Goal: Task Accomplishment & Management: Manage account settings

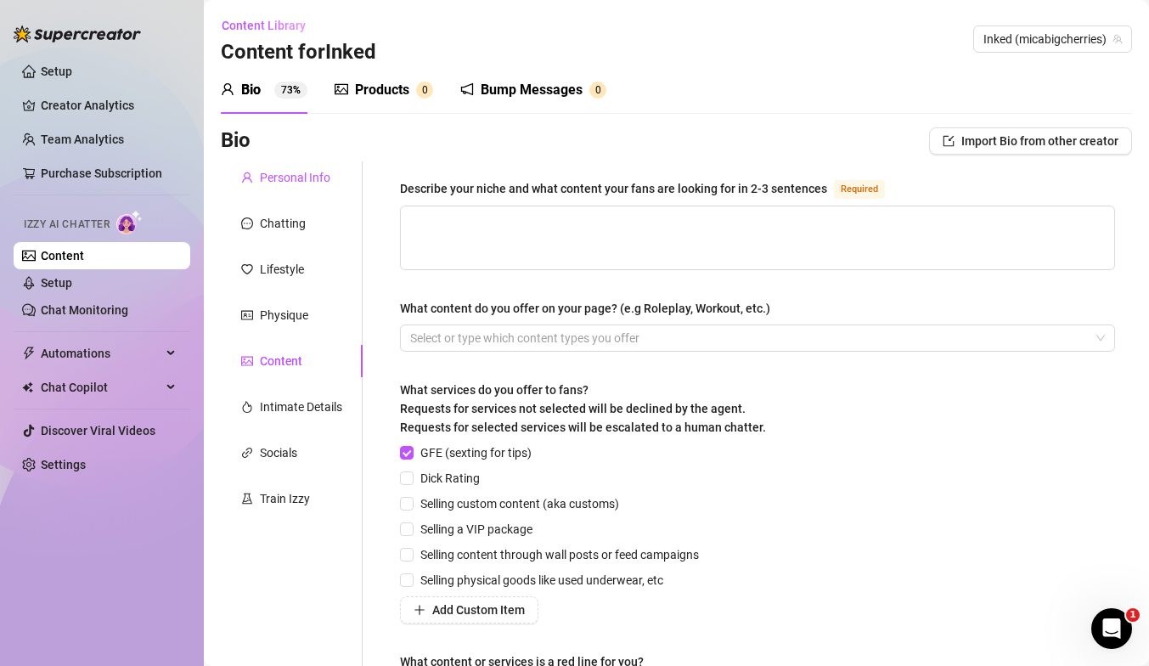
click at [315, 178] on div "Personal Info" at bounding box center [295, 177] width 71 height 19
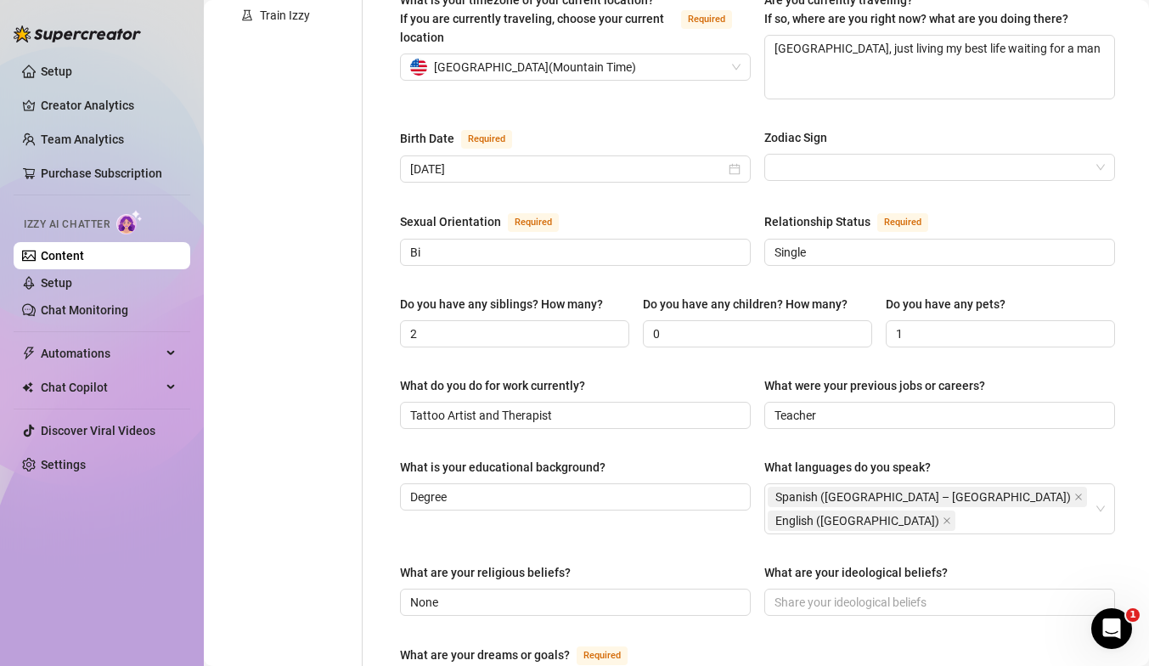
scroll to position [550, 0]
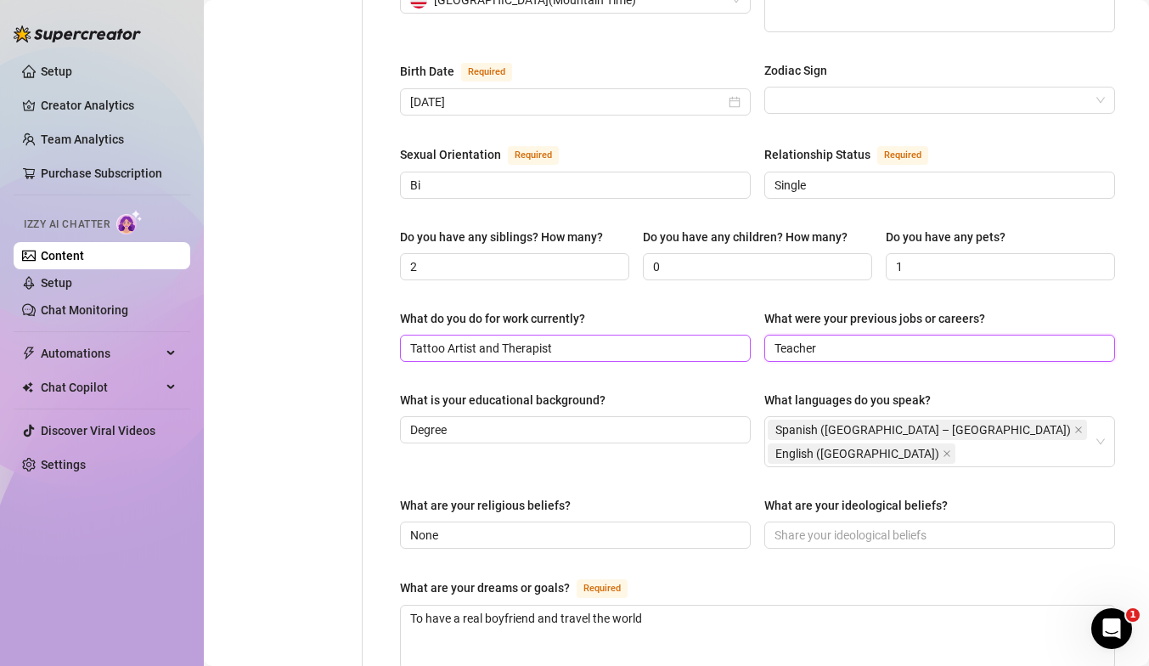
drag, startPoint x: 849, startPoint y: 309, endPoint x: 728, endPoint y: 313, distance: 121.5
click at [726, 313] on div "What do you do for work currently? Tattoo Artist and Therapist What were your p…" at bounding box center [757, 343] width 715 height 68
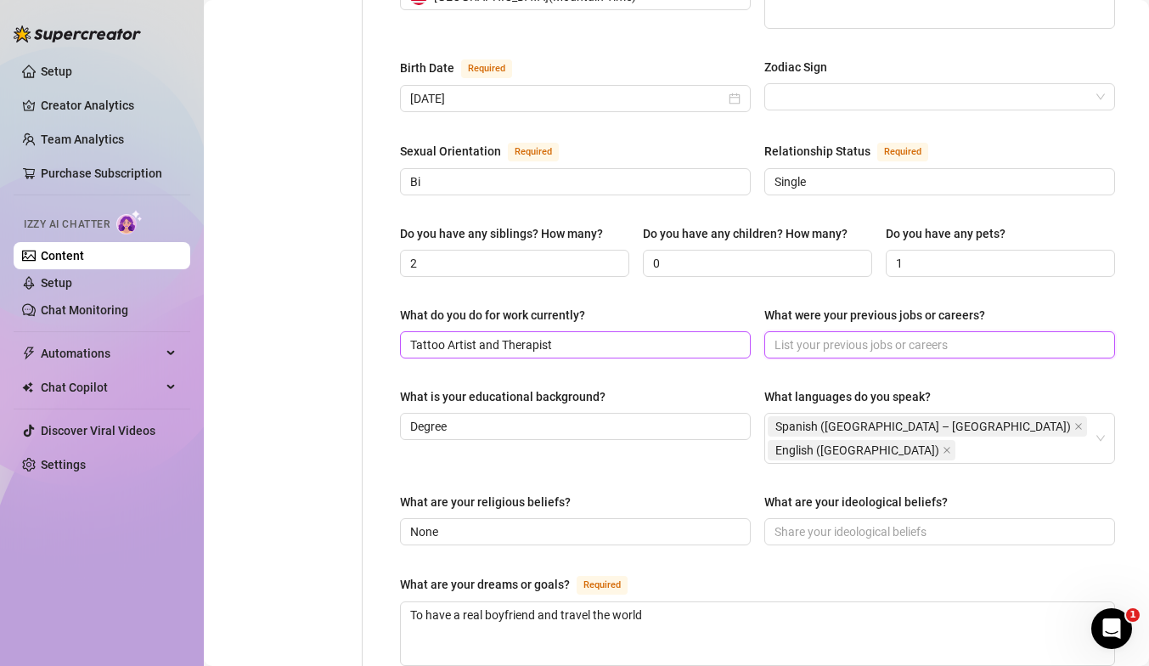
scroll to position [0, 0]
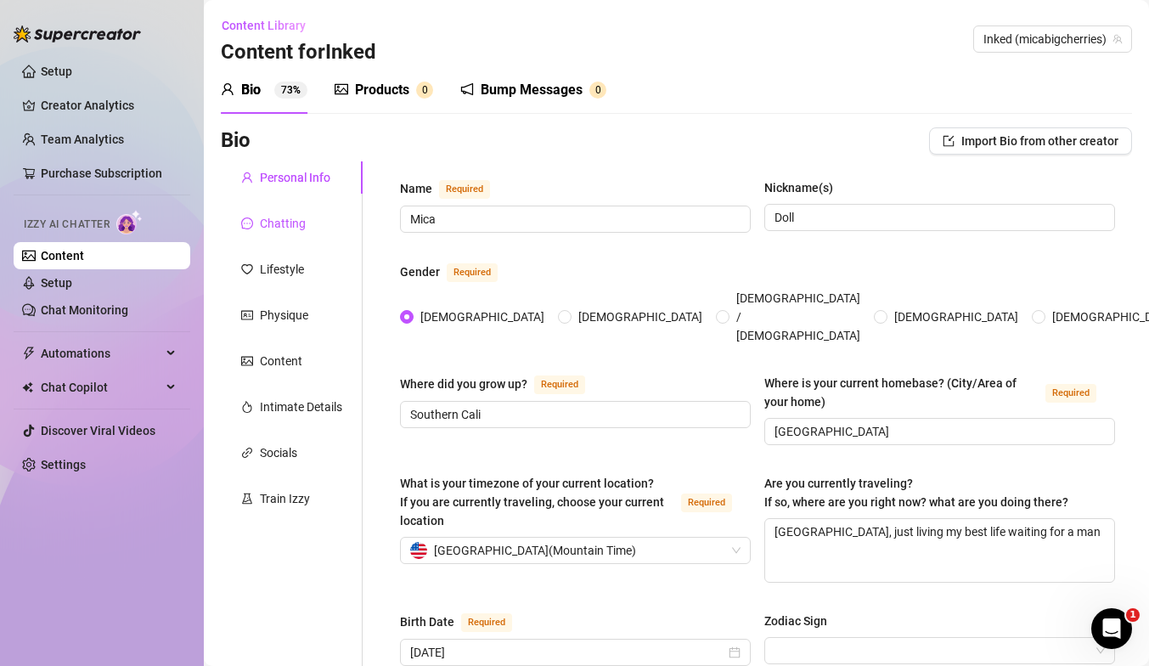
click at [292, 223] on div "Chatting" at bounding box center [283, 223] width 46 height 19
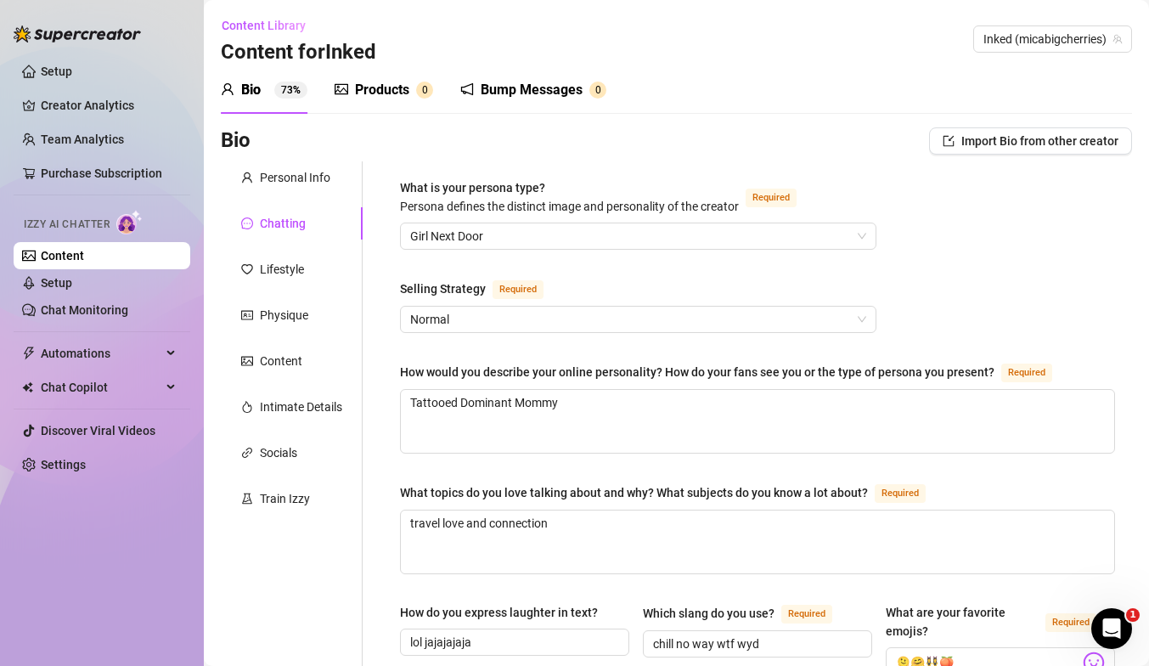
click at [292, 223] on div "Chatting" at bounding box center [283, 223] width 46 height 19
click at [296, 350] on div "Content" at bounding box center [292, 361] width 142 height 32
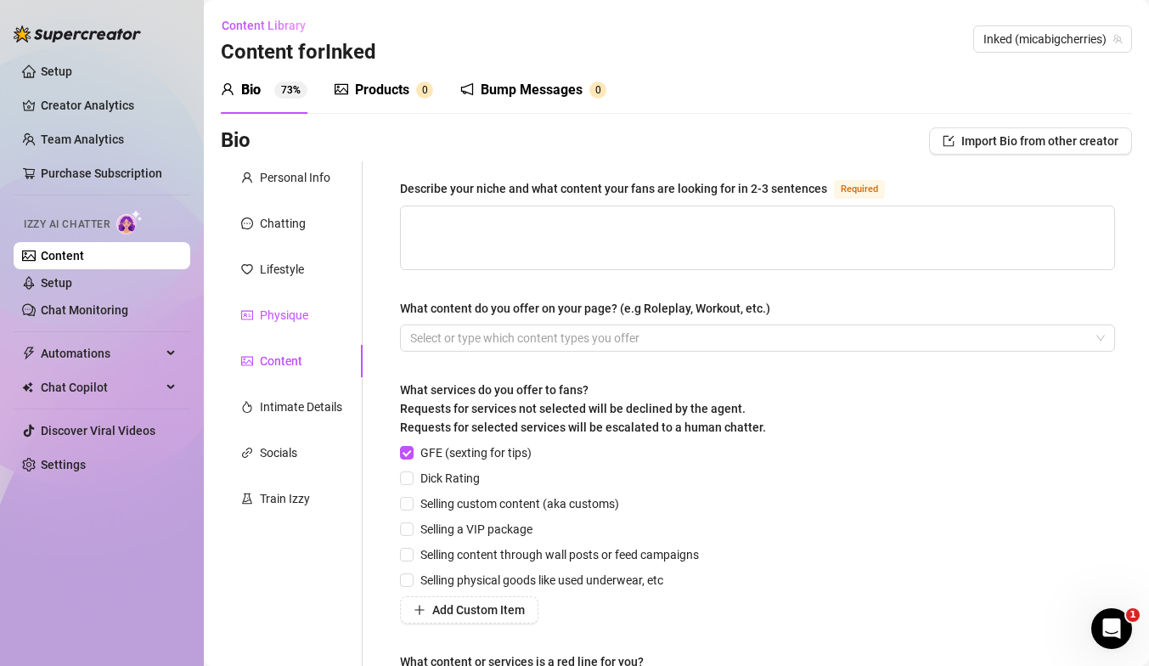
click at [292, 314] on div "Physique" at bounding box center [284, 315] width 48 height 19
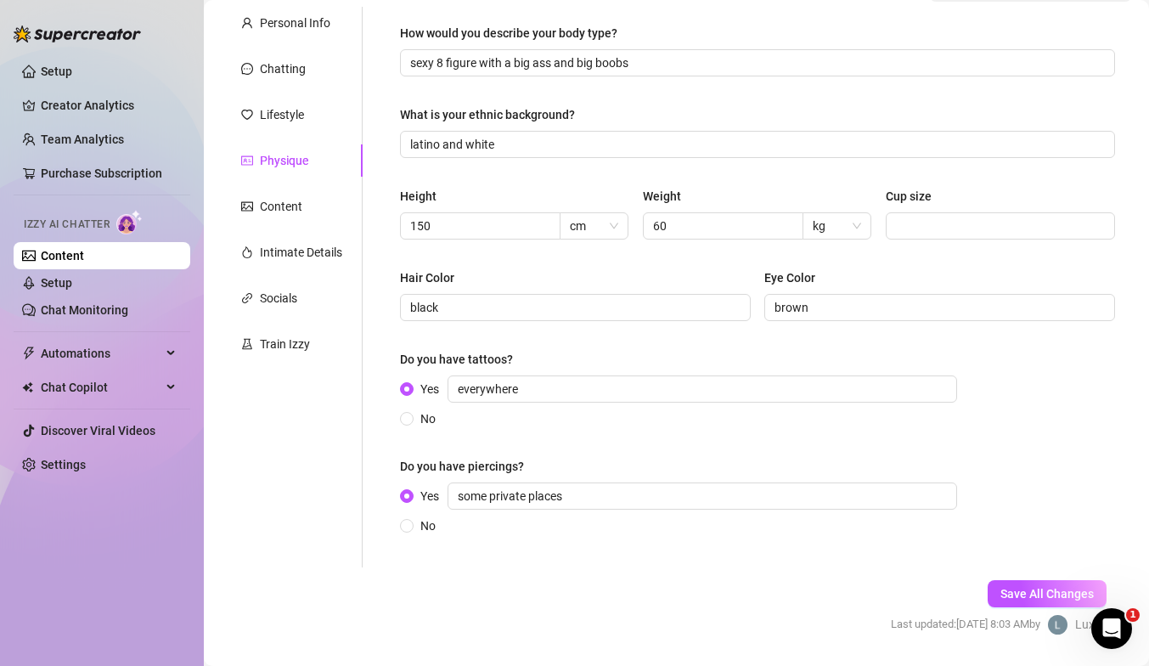
scroll to position [157, 0]
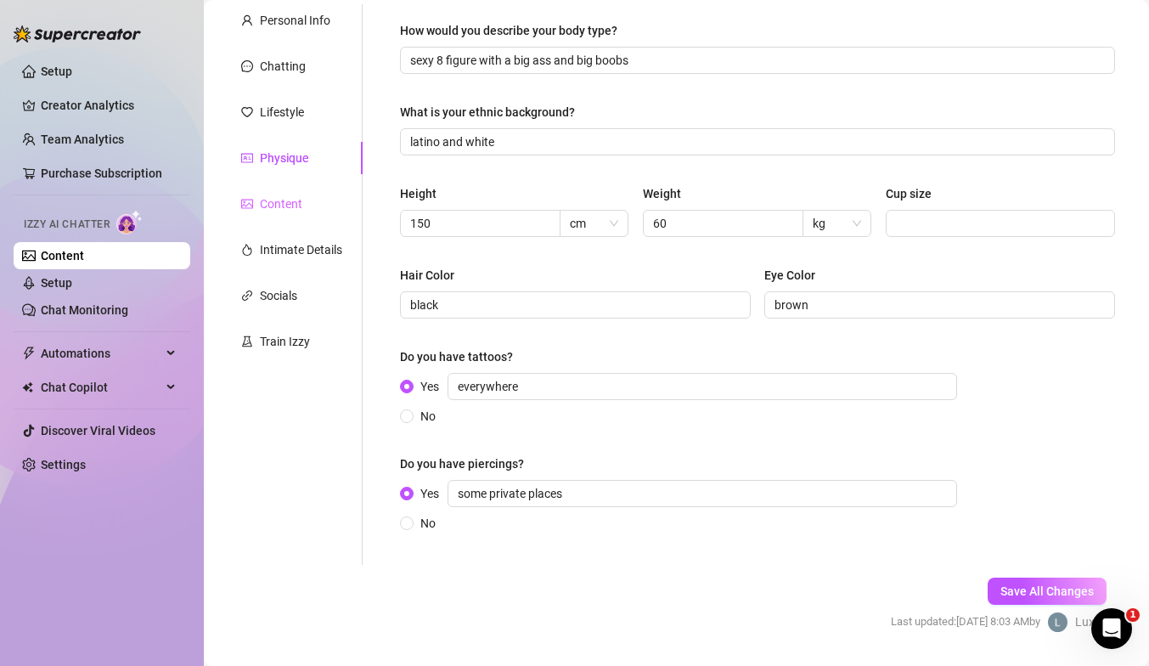
click at [309, 206] on div "Content" at bounding box center [292, 204] width 142 height 32
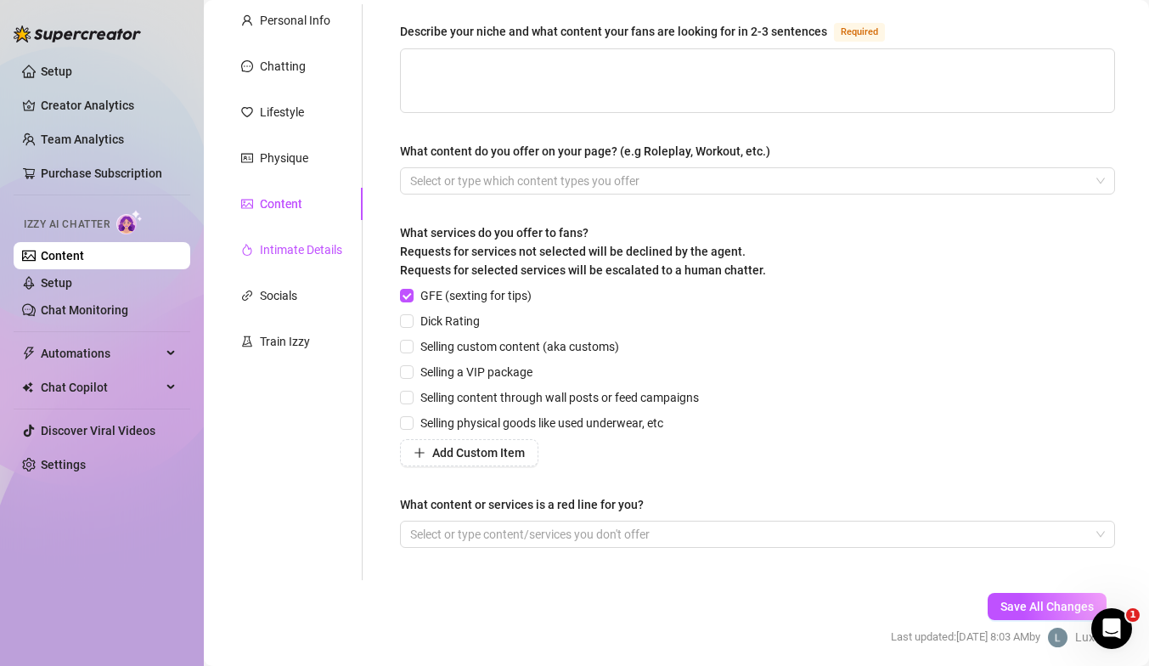
click at [323, 244] on div "Intimate Details" at bounding box center [301, 249] width 82 height 19
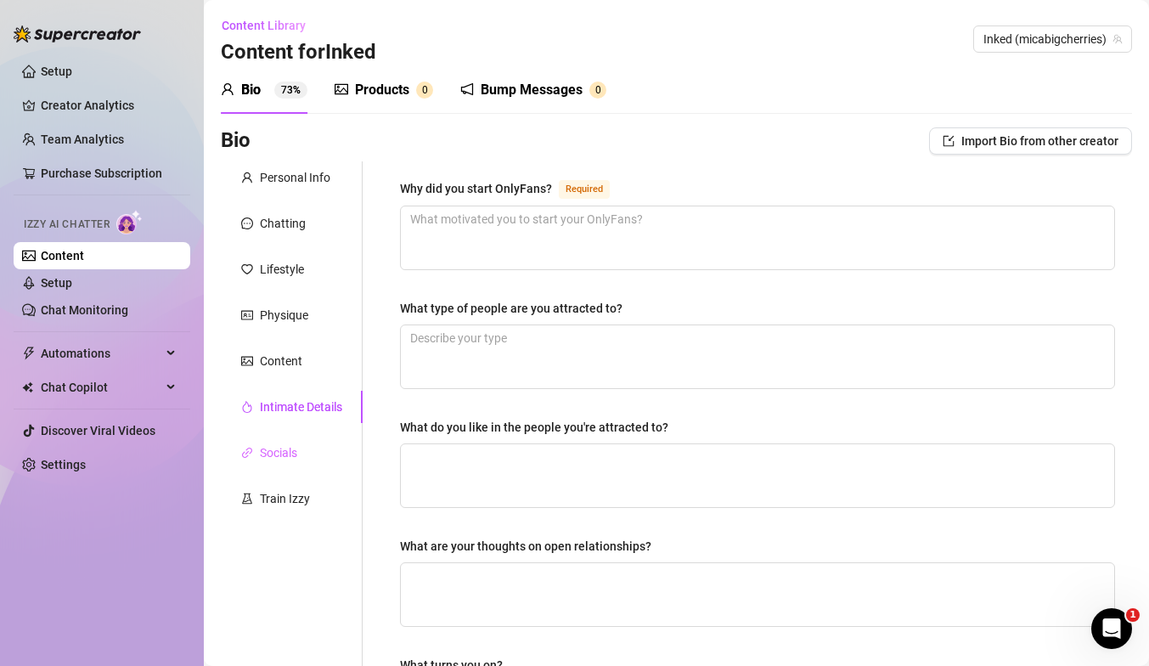
scroll to position [0, 0]
click at [279, 172] on div "Personal Info" at bounding box center [295, 177] width 71 height 19
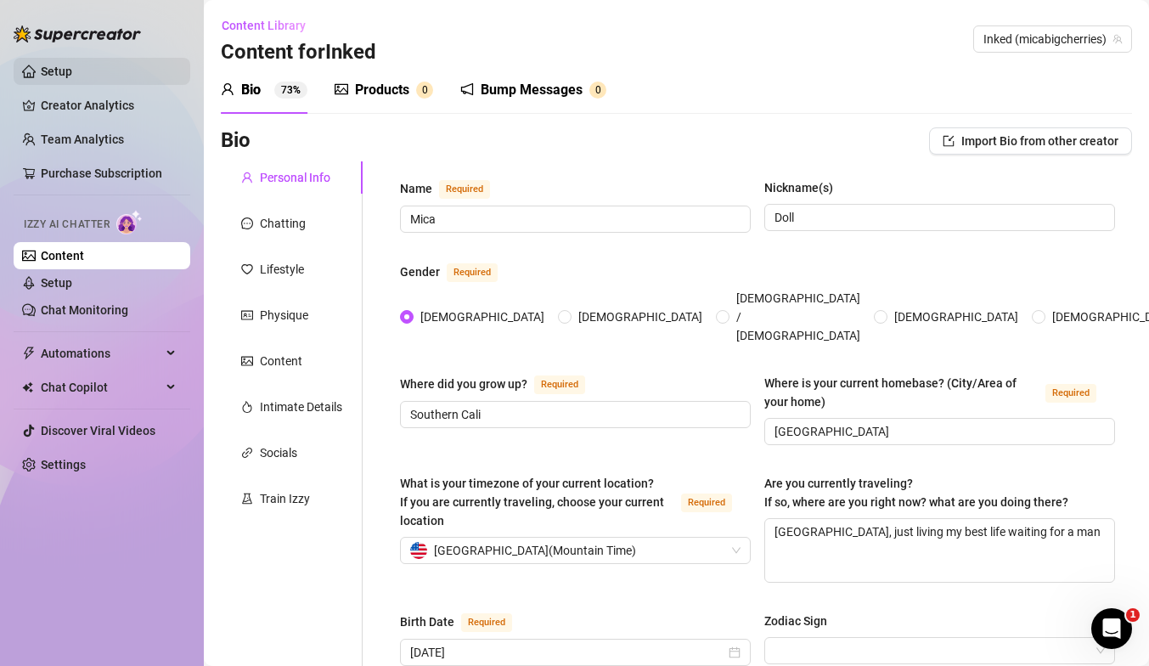
click at [65, 67] on link "Setup" at bounding box center [56, 72] width 31 height 14
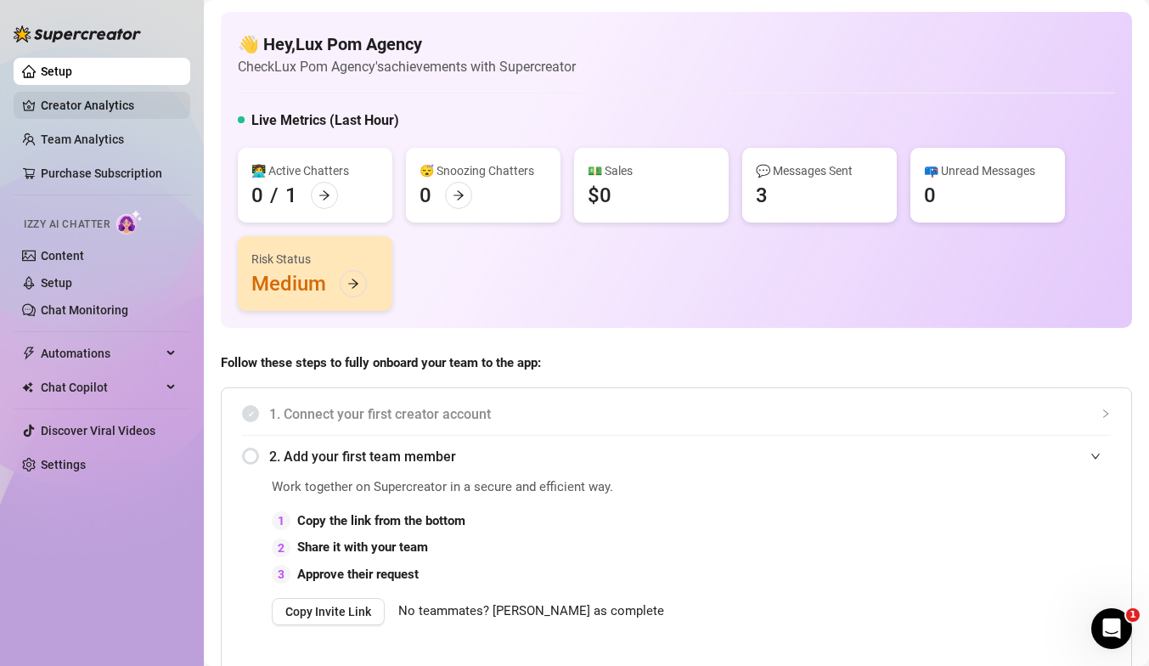
click at [95, 109] on link "Creator Analytics" at bounding box center [109, 105] width 136 height 27
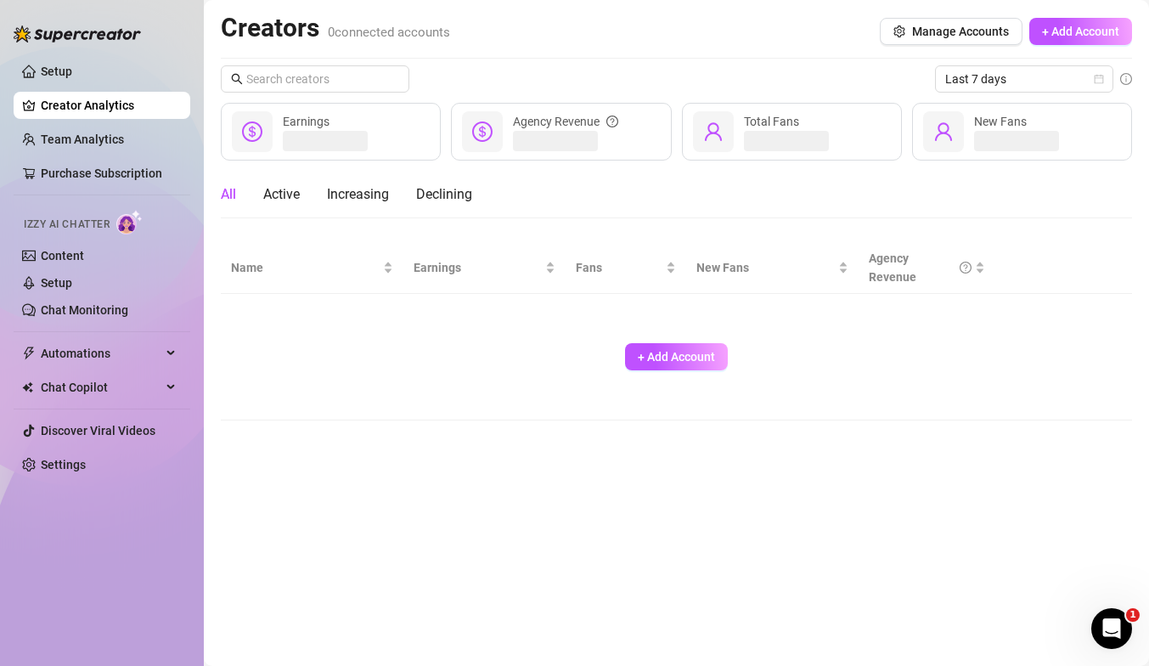
click at [99, 106] on link "Creator Analytics" at bounding box center [109, 105] width 136 height 27
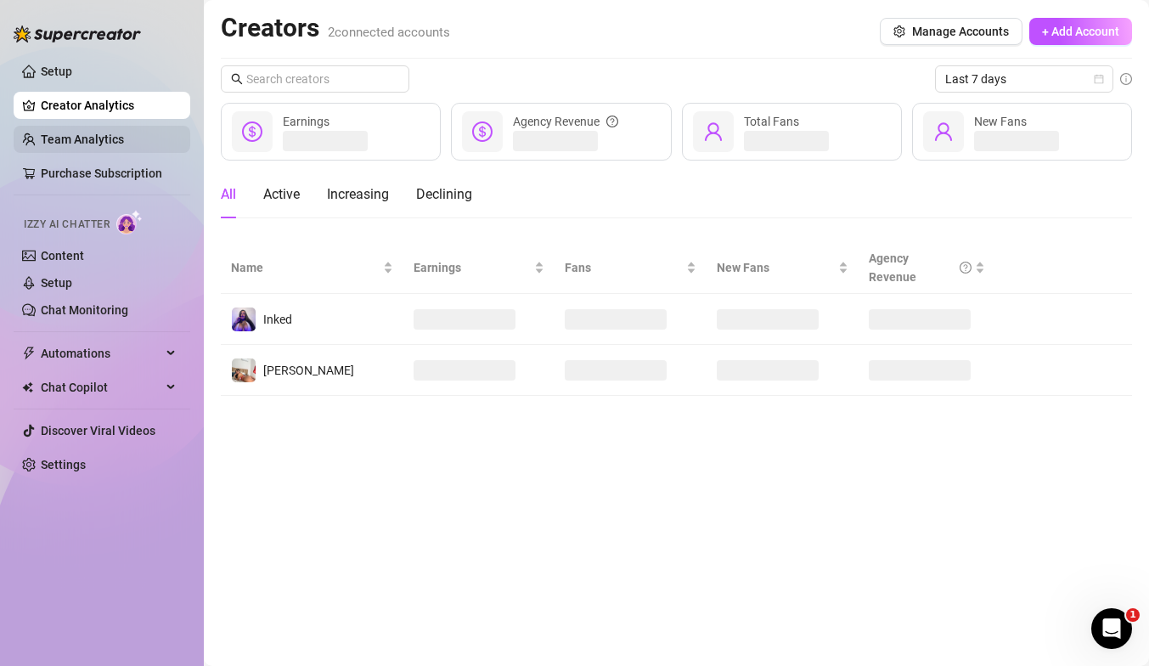
click at [85, 140] on link "Team Analytics" at bounding box center [82, 140] width 83 height 14
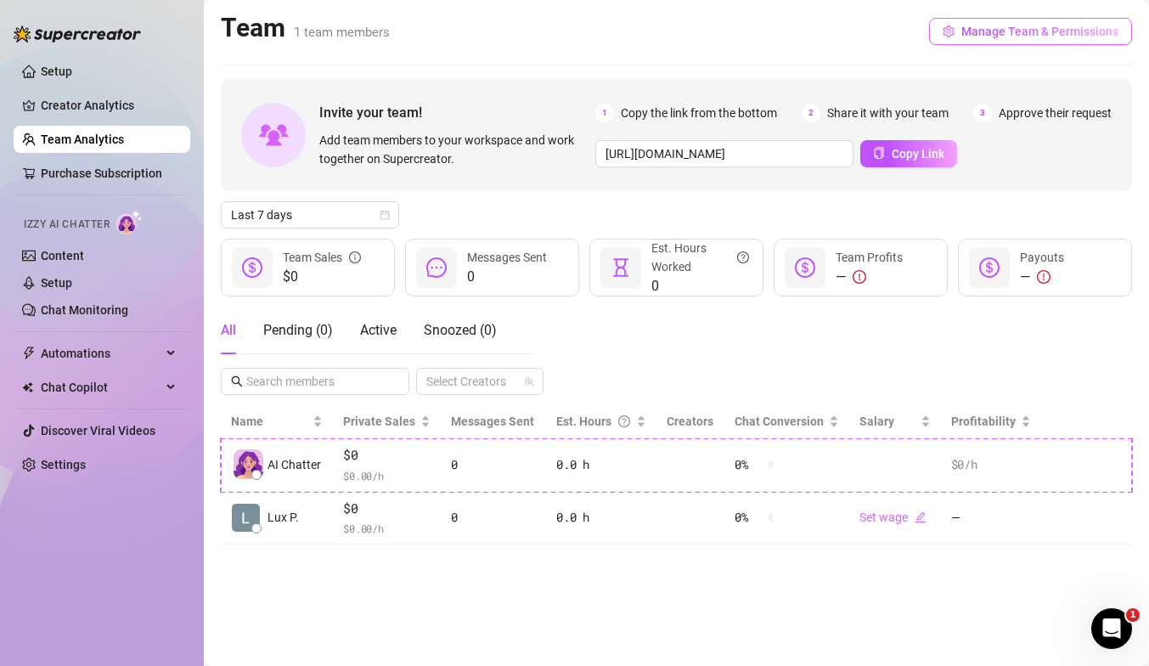
click at [997, 31] on span "Manage Team & Permissions" at bounding box center [1040, 32] width 157 height 14
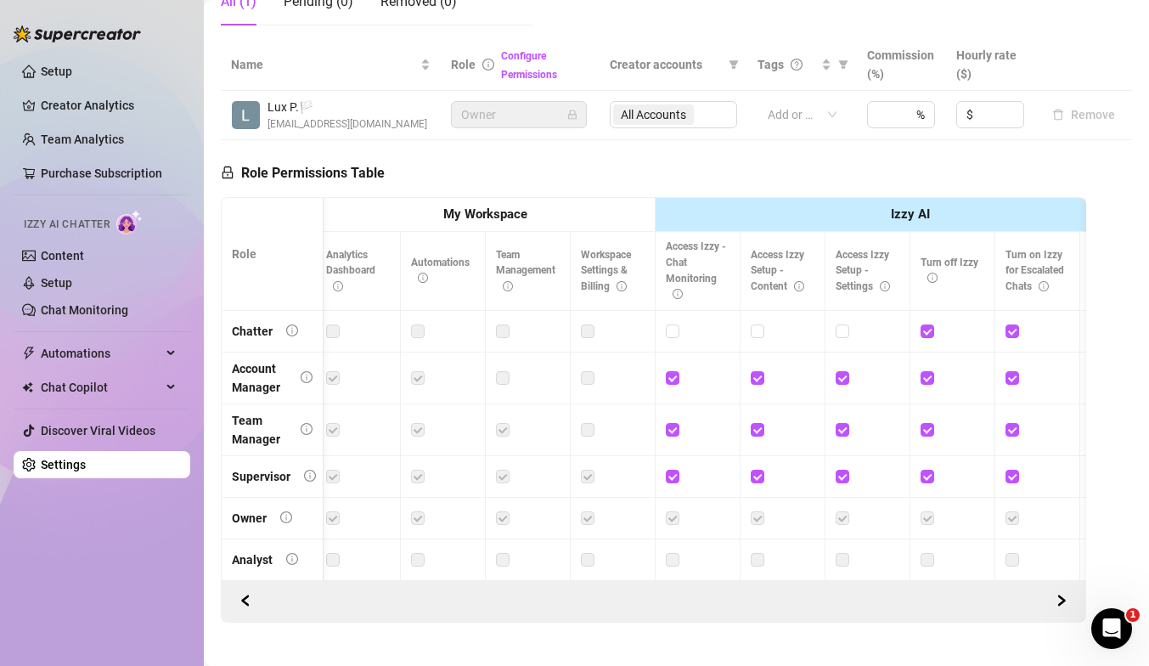
scroll to position [330, 0]
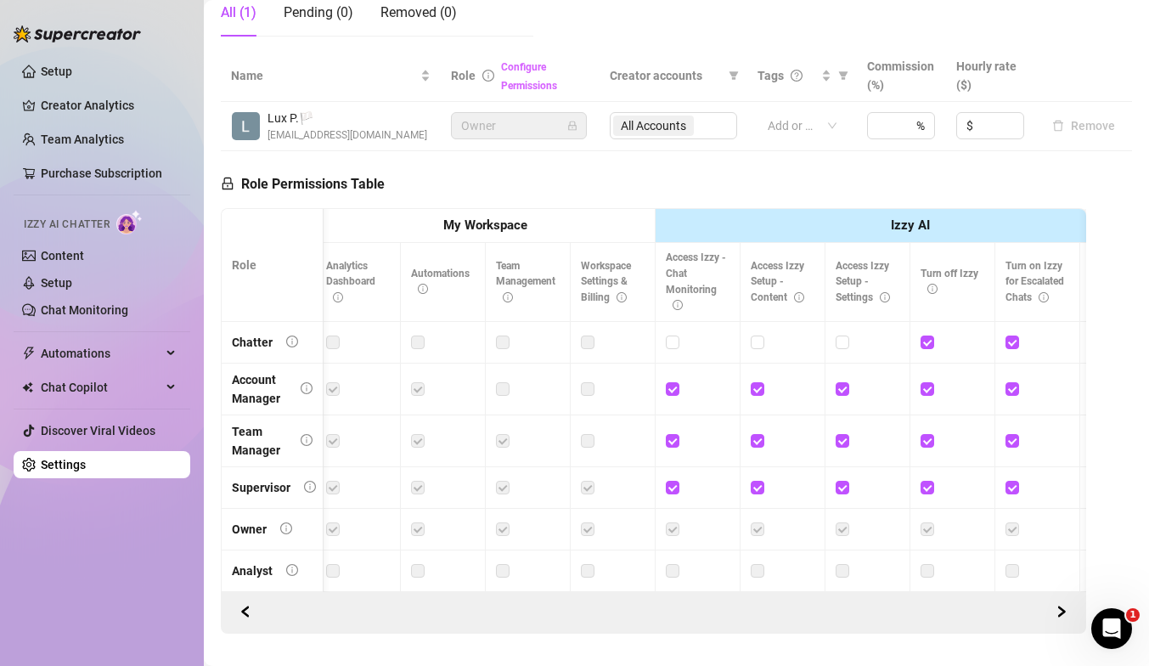
click at [518, 71] on link "Configure Permissions" at bounding box center [529, 76] width 56 height 31
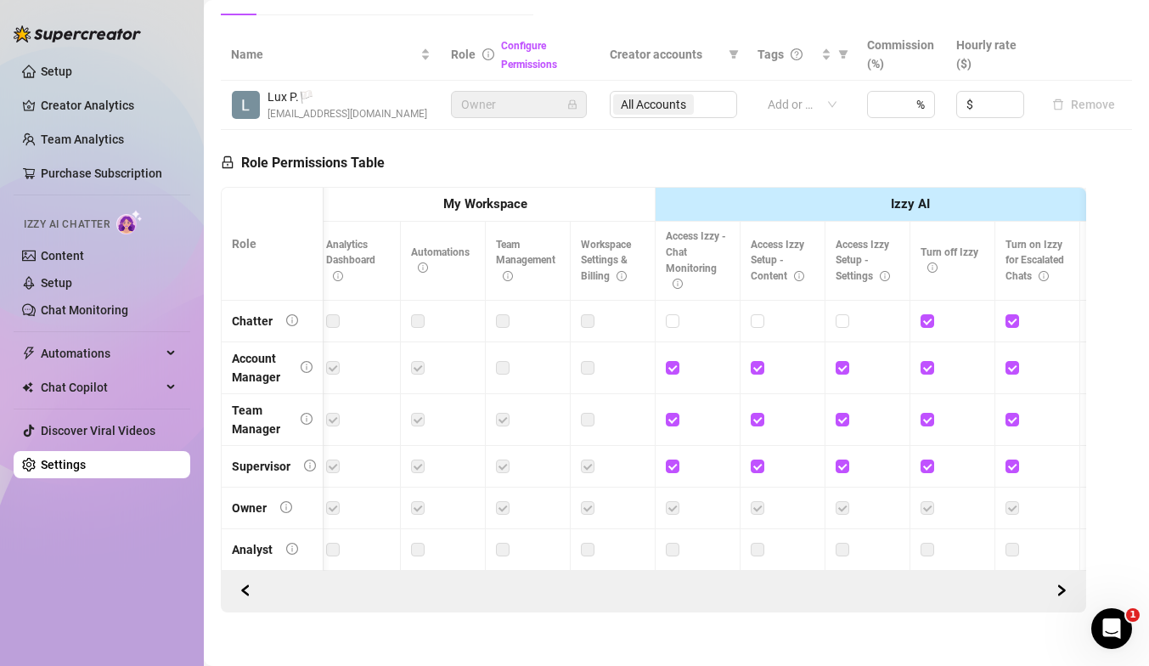
scroll to position [369, 0]
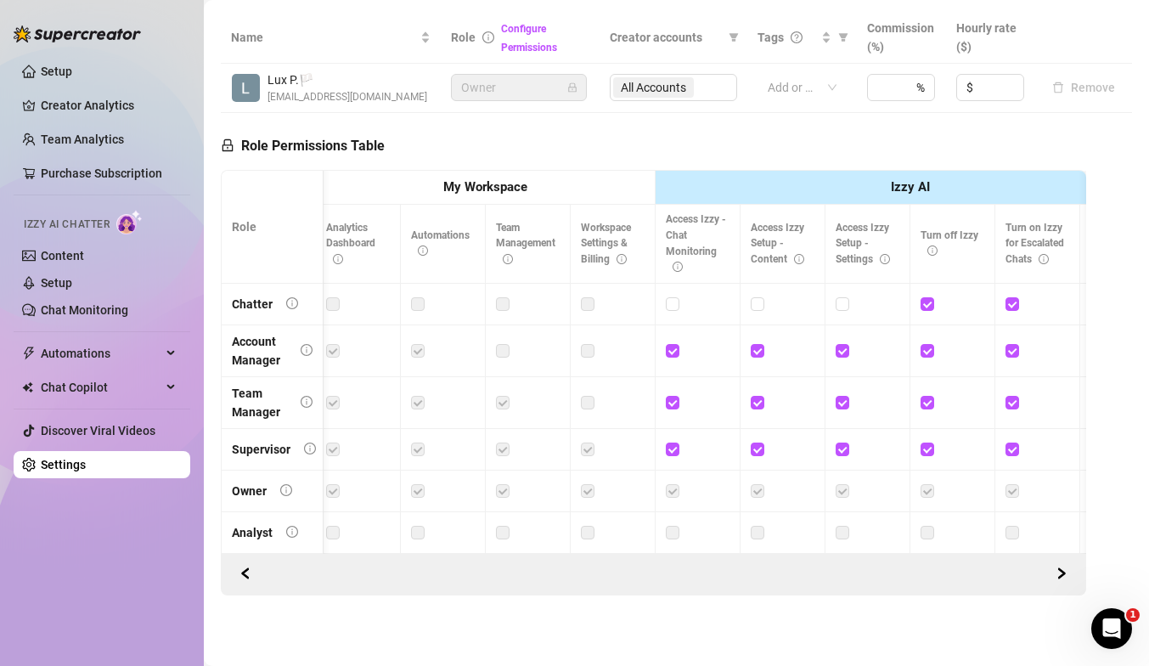
click at [523, 37] on div "Configure Permissions" at bounding box center [545, 37] width 88 height 37
click at [523, 42] on link "Configure Permissions" at bounding box center [529, 38] width 56 height 31
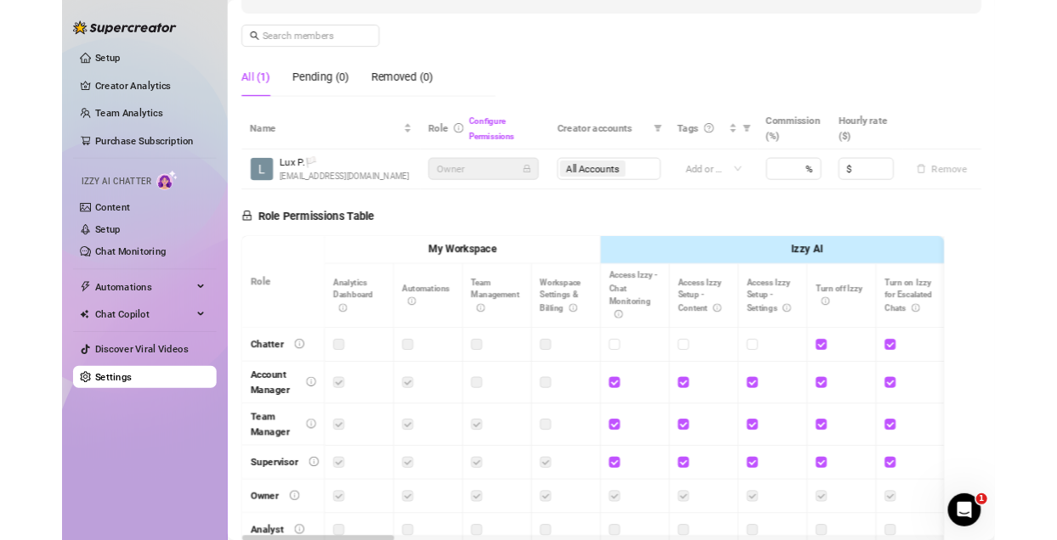
scroll to position [0, 0]
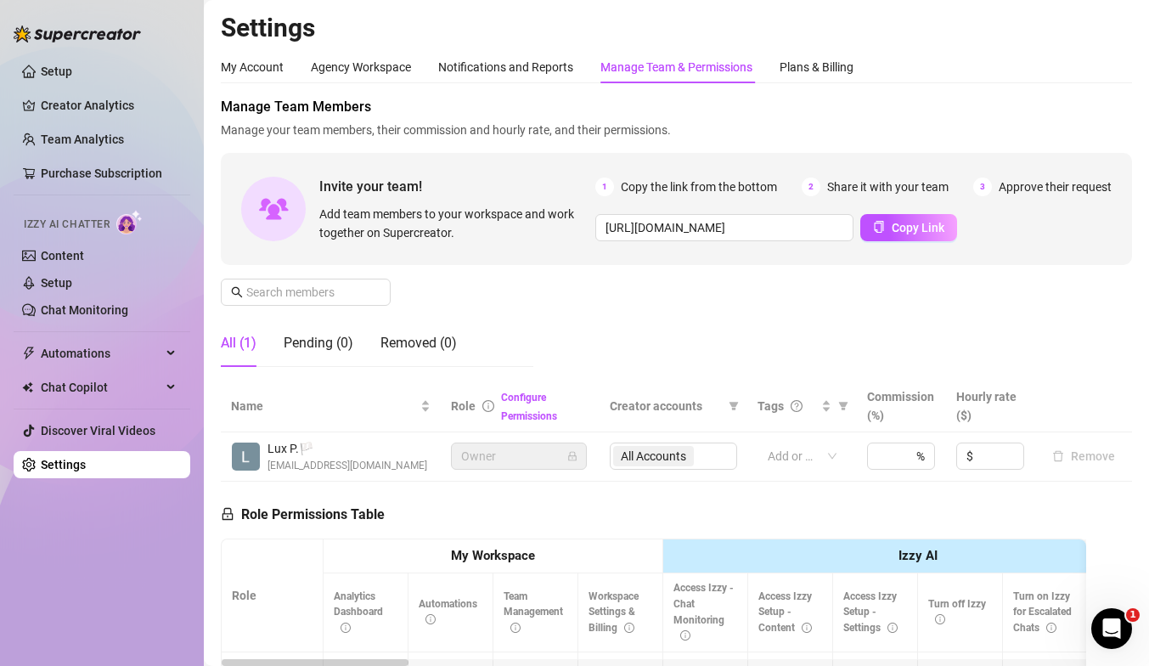
click at [370, 195] on span "Invite your team!" at bounding box center [457, 186] width 276 height 21
click at [669, 227] on input "[URL][DOMAIN_NAME]" at bounding box center [724, 227] width 258 height 27
click at [903, 229] on span "Copy Link" at bounding box center [918, 228] width 53 height 14
click at [267, 68] on div "My Account" at bounding box center [252, 67] width 63 height 19
click at [361, 54] on div "Agency Workspace" at bounding box center [361, 67] width 100 height 32
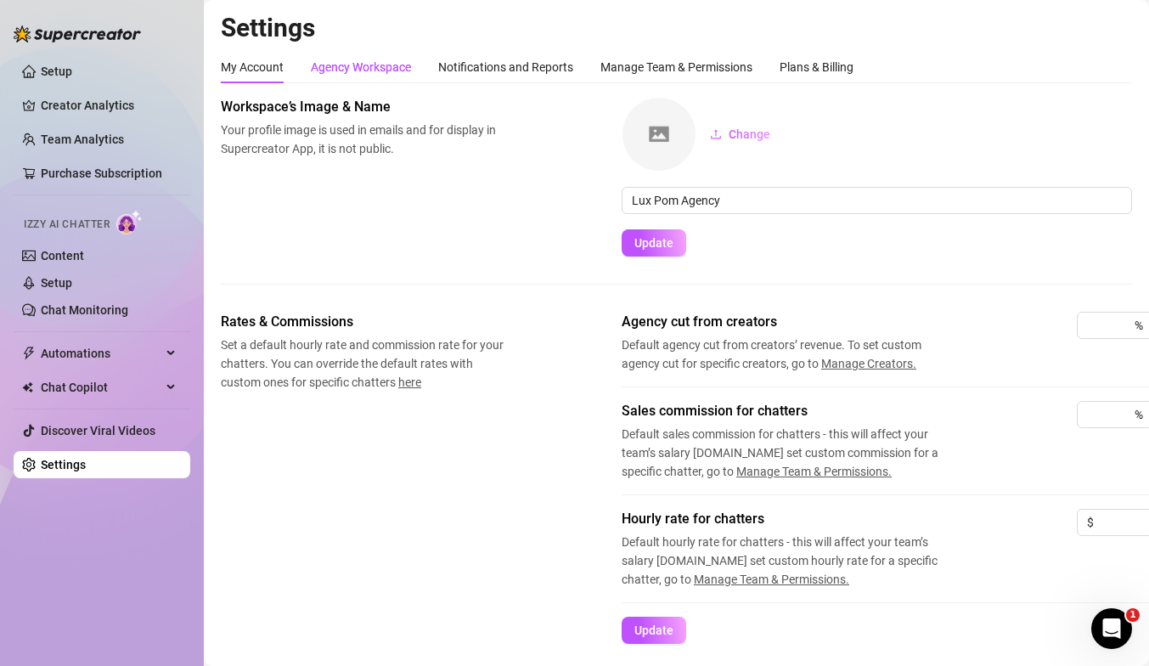
click at [358, 65] on div "Agency Workspace" at bounding box center [361, 67] width 100 height 19
click at [470, 64] on div "Notifications and Reports" at bounding box center [505, 67] width 135 height 19
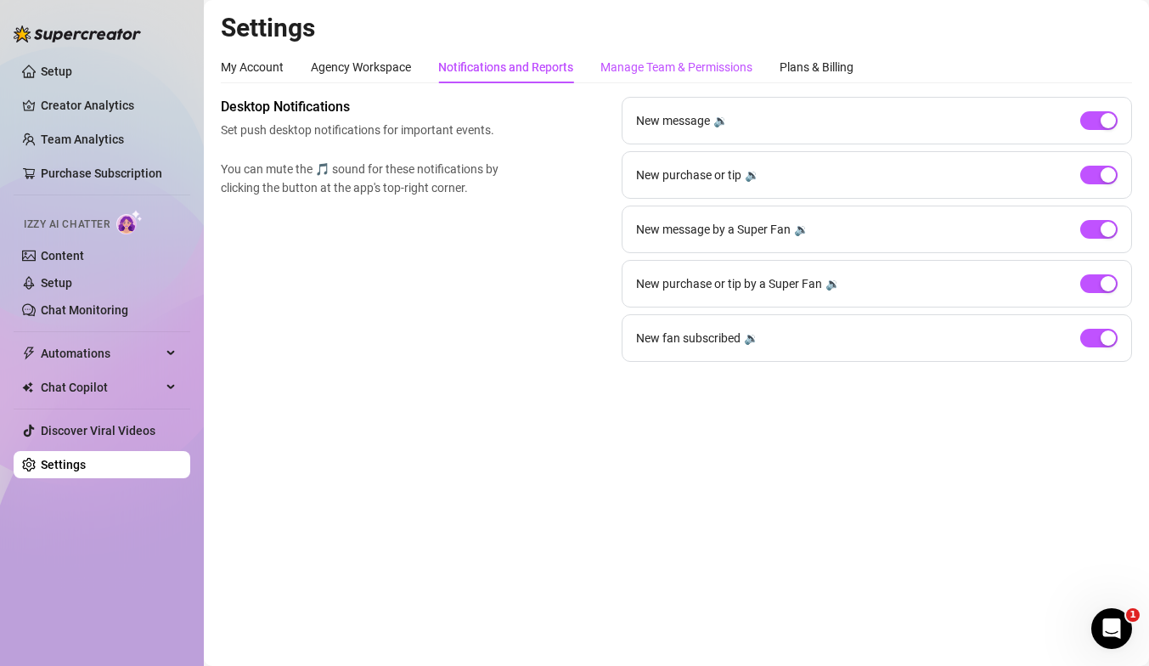
click at [636, 63] on div "Manage Team & Permissions" at bounding box center [677, 67] width 152 height 19
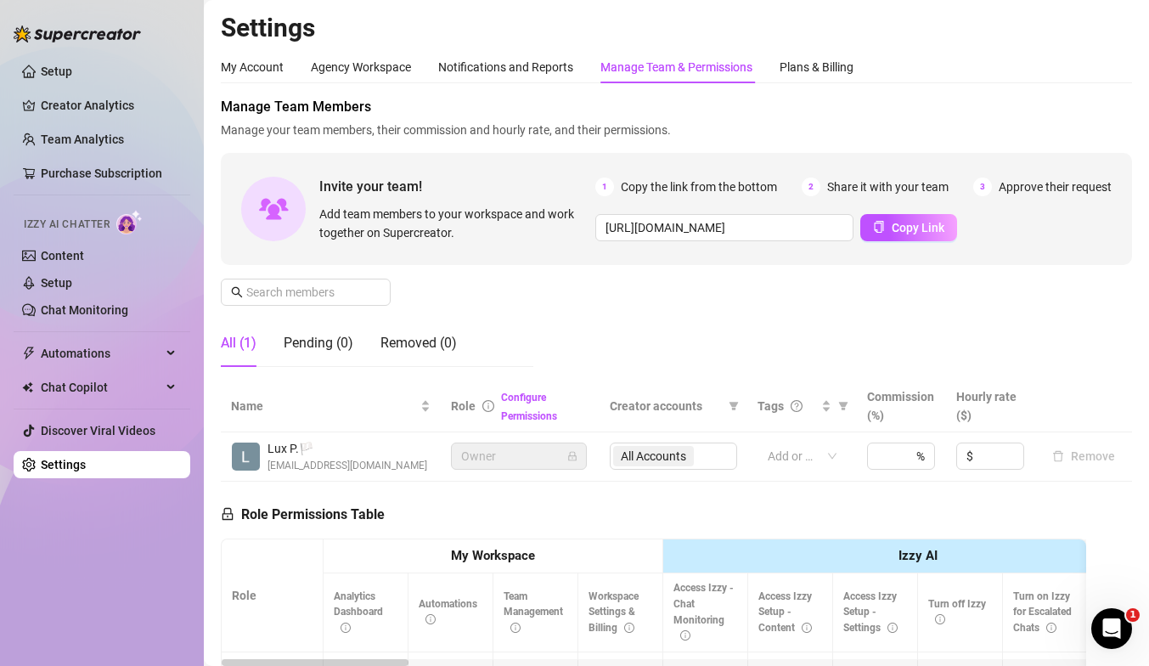
click at [681, 457] on div "All Accounts" at bounding box center [673, 456] width 127 height 27
click at [704, 443] on div "All Accounts" at bounding box center [673, 456] width 127 height 27
click at [722, 449] on div "All Accounts" at bounding box center [673, 456] width 127 height 27
click at [262, 75] on div "My Account" at bounding box center [252, 67] width 63 height 19
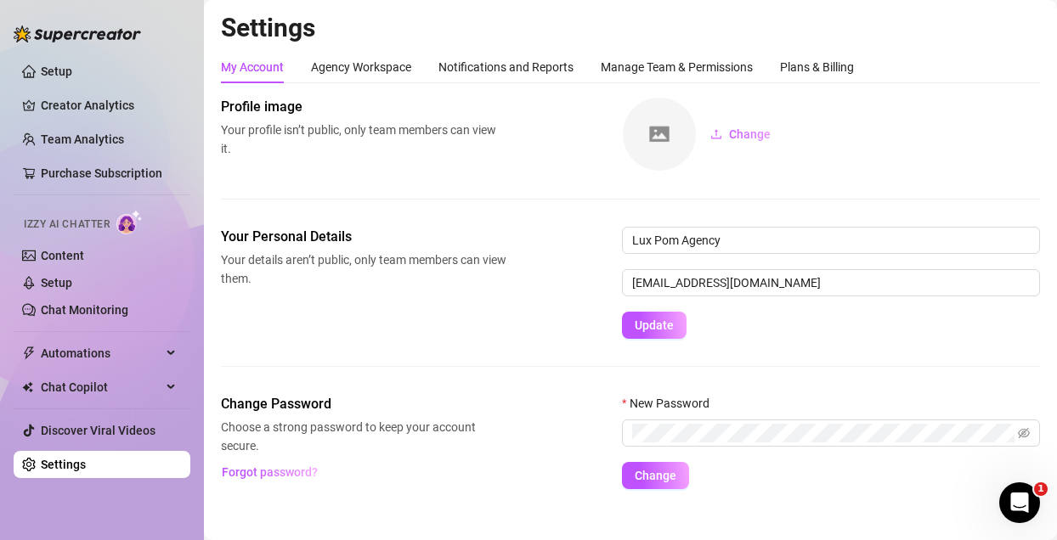
scroll to position [20, 0]
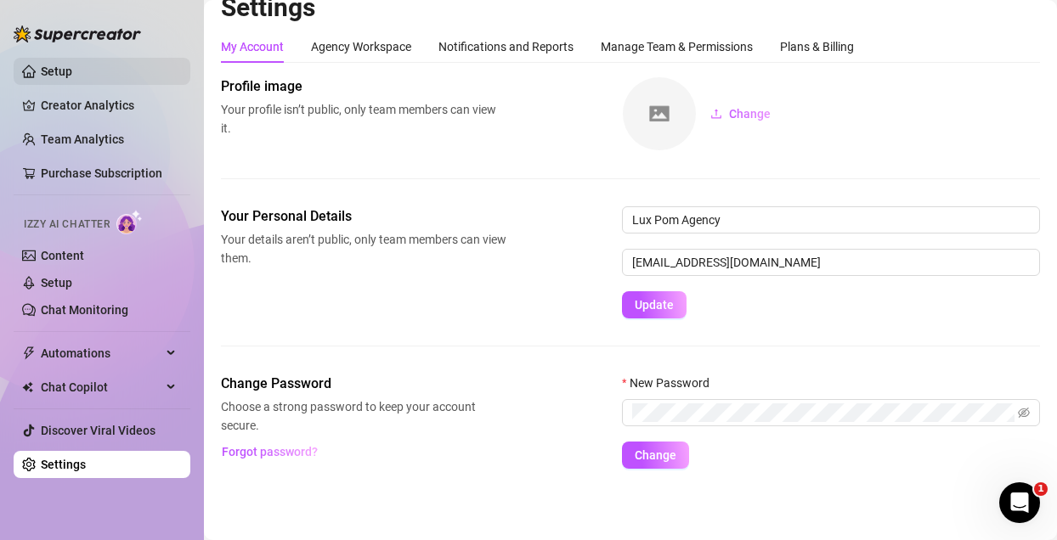
click at [62, 65] on link "Setup" at bounding box center [56, 72] width 31 height 14
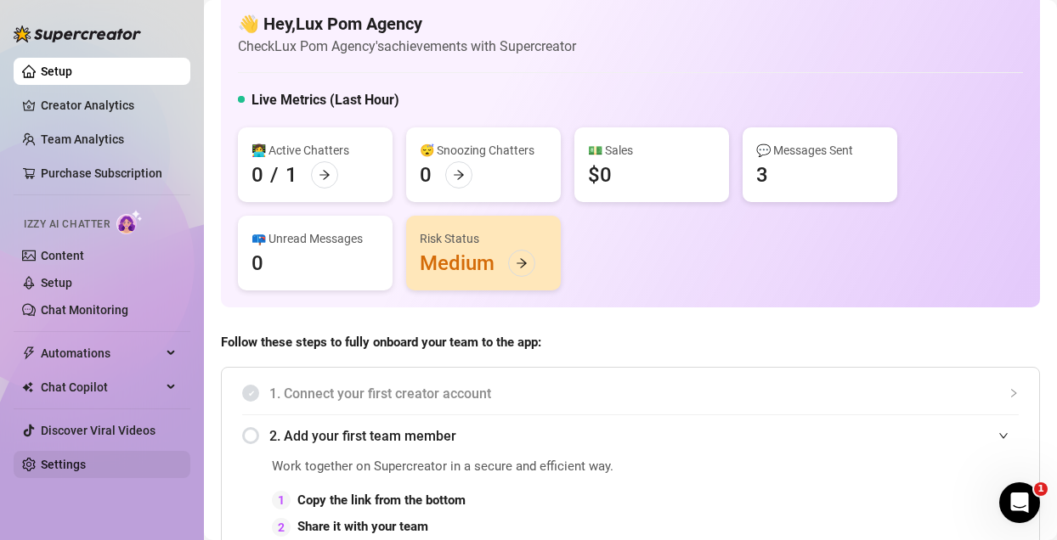
click at [54, 458] on link "Settings" at bounding box center [63, 465] width 45 height 14
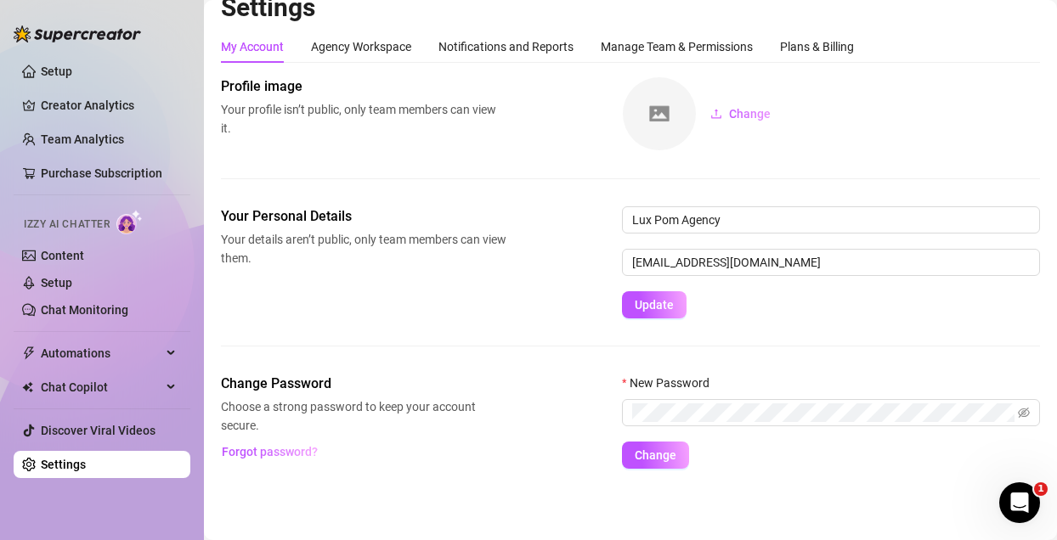
click at [54, 458] on link "Settings" at bounding box center [63, 465] width 45 height 14
click at [694, 37] on div "Manage Team & Permissions" at bounding box center [677, 46] width 152 height 19
click at [689, 45] on div "Manage Team & Permissions" at bounding box center [677, 46] width 152 height 19
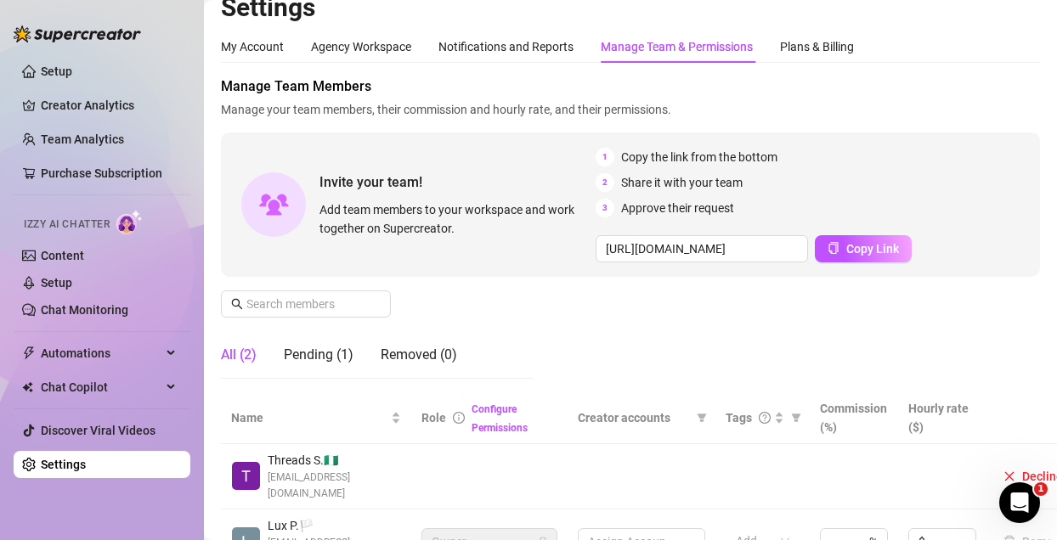
click at [689, 45] on div "Manage Team & Permissions" at bounding box center [677, 46] width 152 height 19
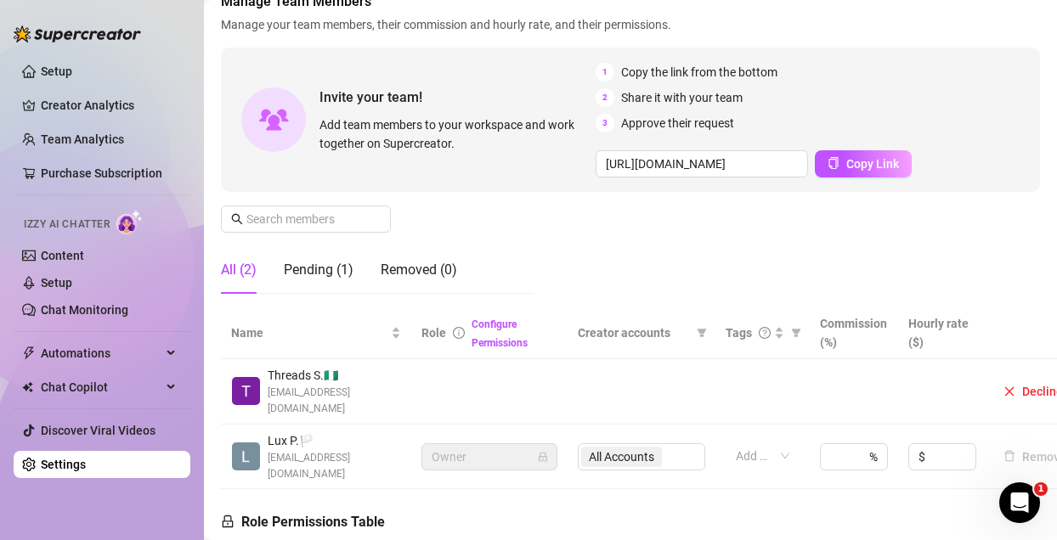
scroll to position [117, 0]
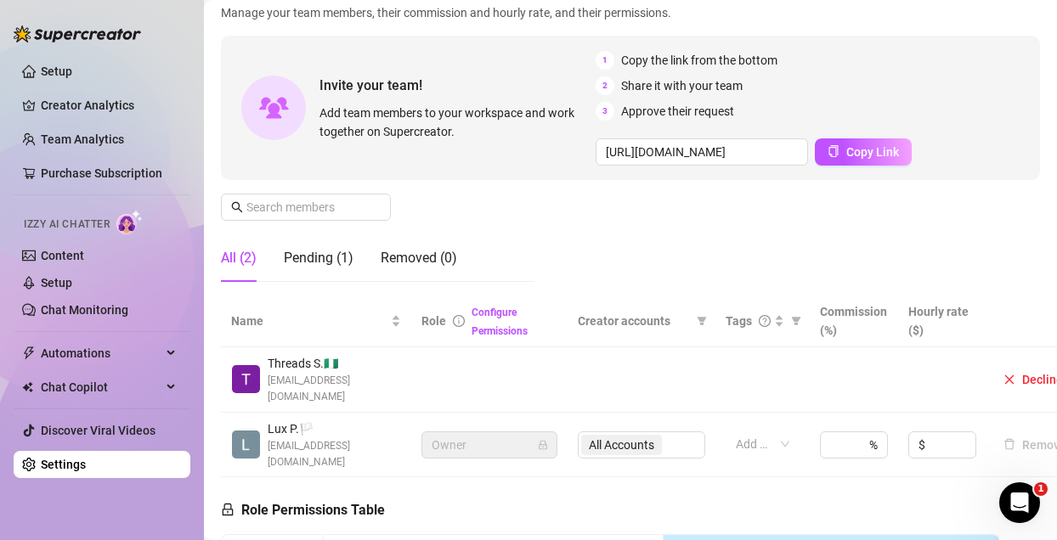
click at [513, 363] on td at bounding box center [489, 379] width 156 height 65
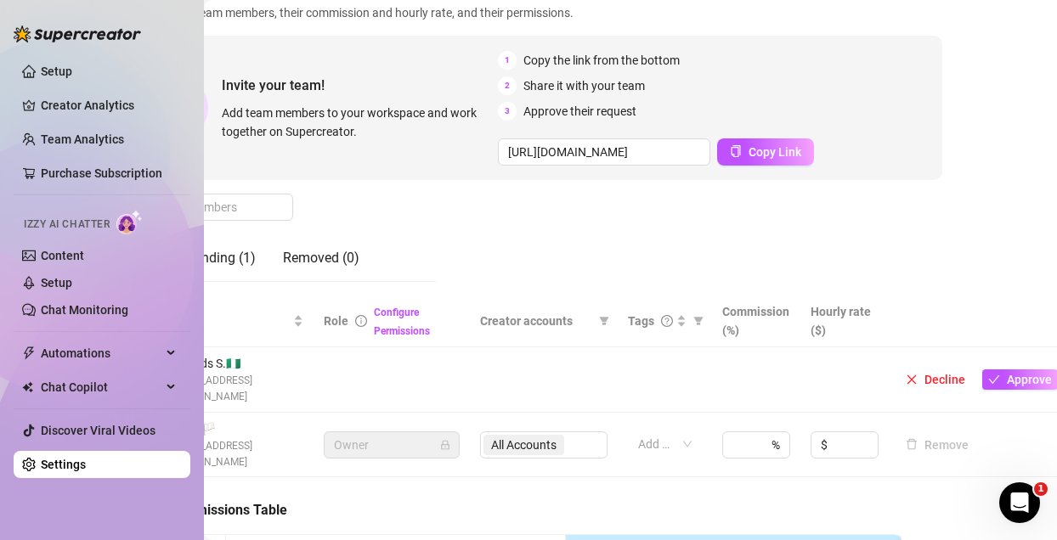
scroll to position [117, 105]
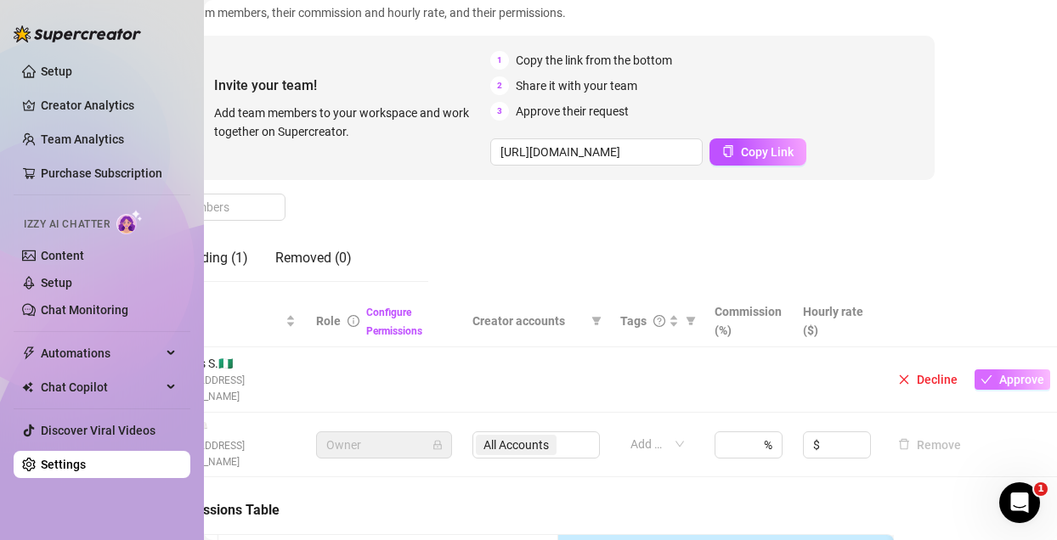
click at [1010, 373] on span "Approve" at bounding box center [1021, 380] width 45 height 14
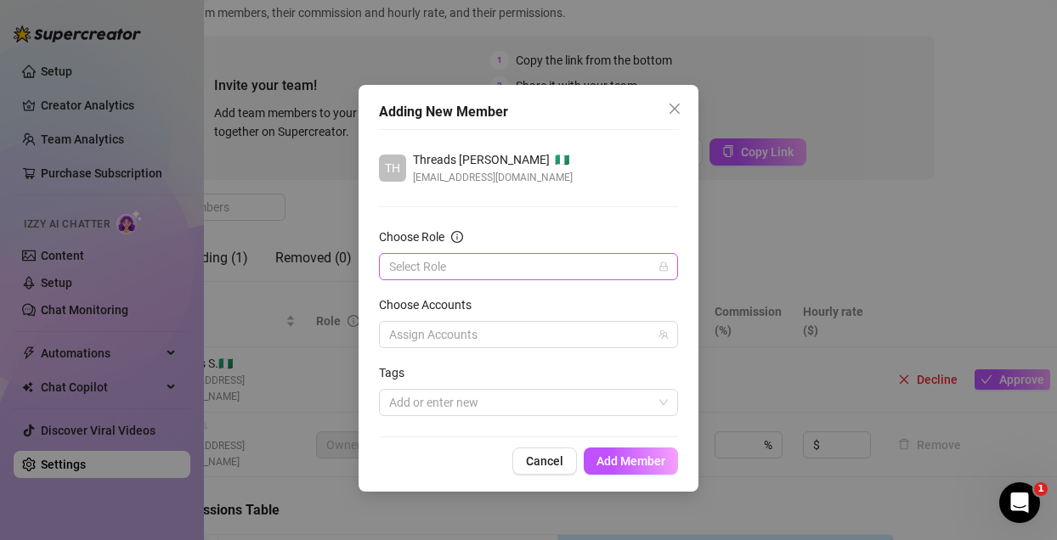
click at [557, 260] on input "Choose Role" at bounding box center [520, 266] width 263 height 25
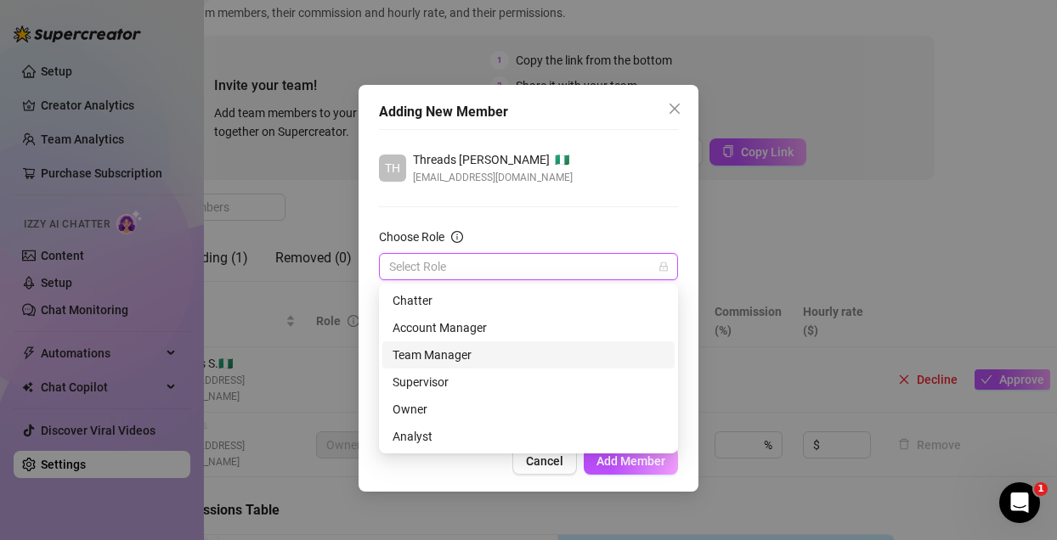
click at [520, 355] on div "Team Manager" at bounding box center [528, 355] width 272 height 19
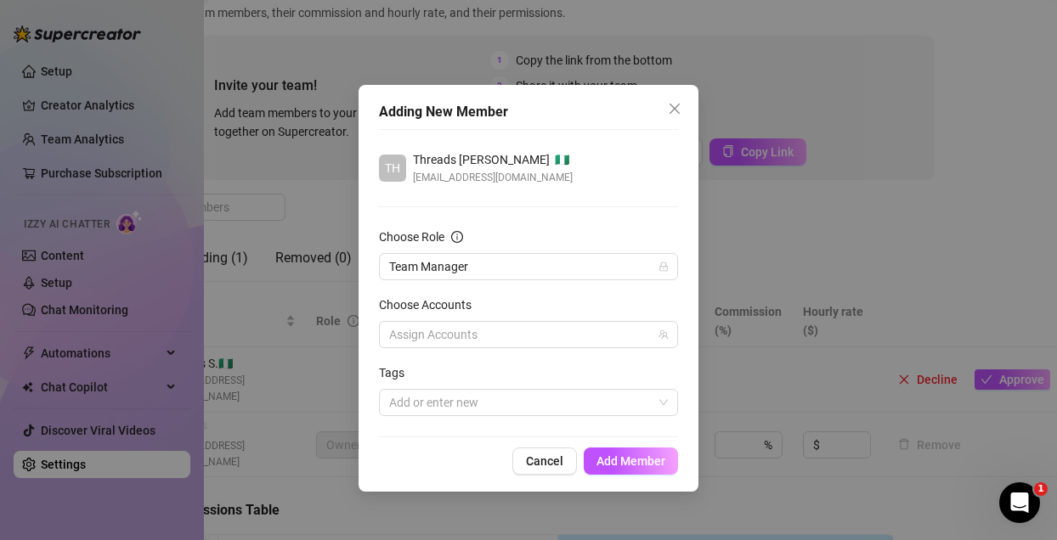
click at [555, 317] on div "Choose Accounts" at bounding box center [528, 308] width 299 height 25
click at [550, 331] on div at bounding box center [519, 335] width 274 height 24
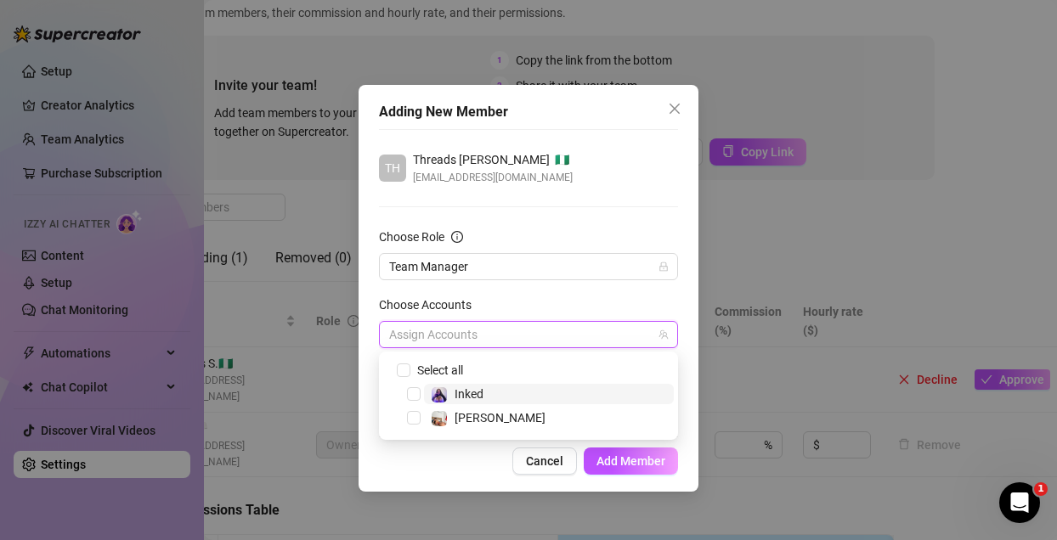
click at [507, 394] on span "Inked" at bounding box center [549, 394] width 250 height 20
click at [479, 418] on span "[PERSON_NAME]" at bounding box center [499, 418] width 91 height 14
checkbox input "true"
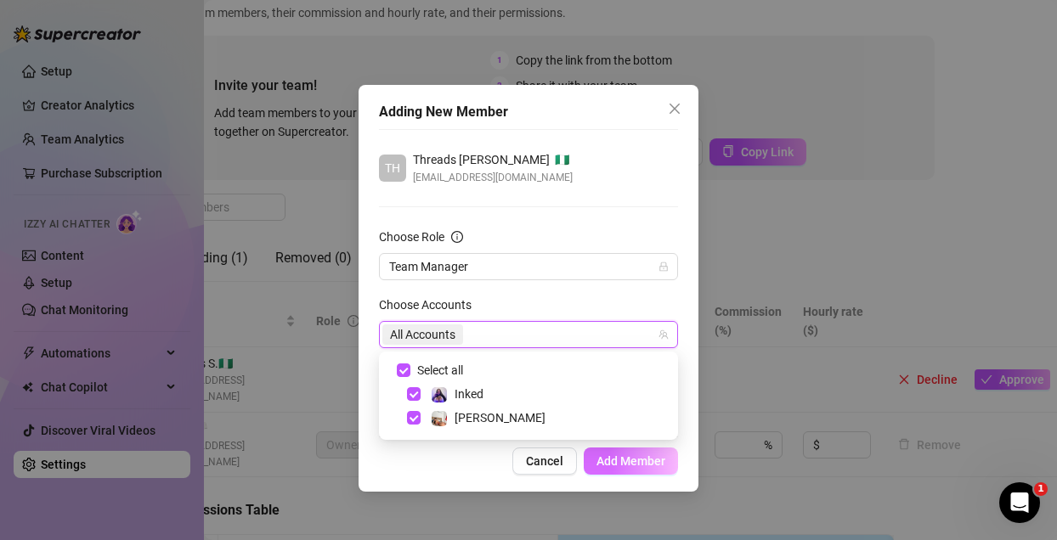
click at [611, 461] on span "Add Member" at bounding box center [630, 461] width 69 height 14
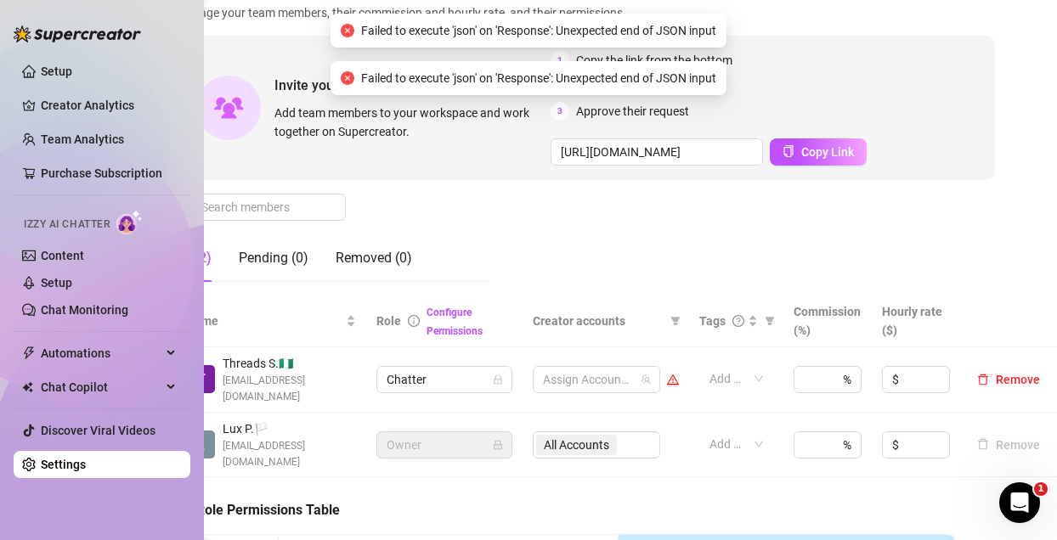
scroll to position [117, 0]
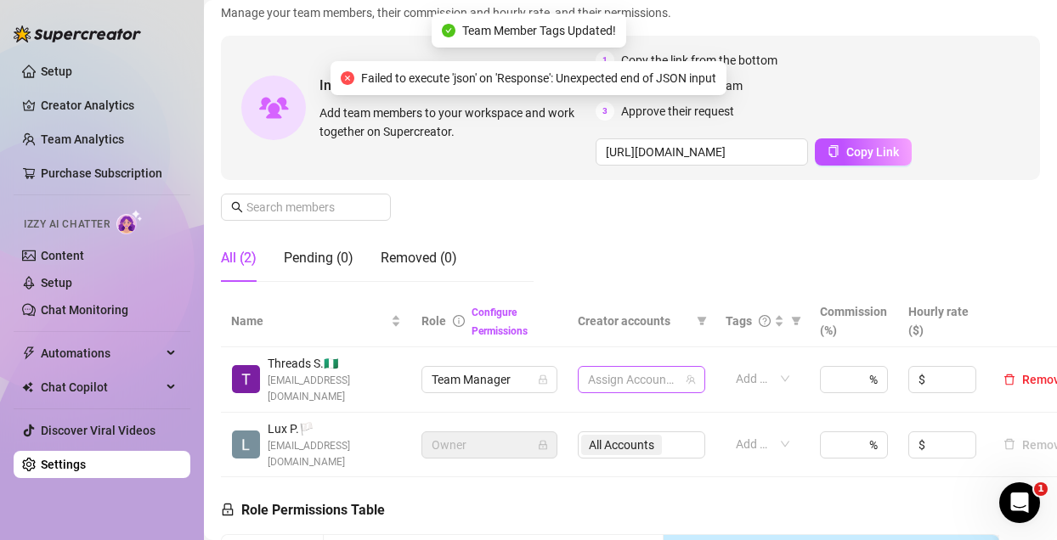
click at [655, 368] on div at bounding box center [632, 380] width 103 height 24
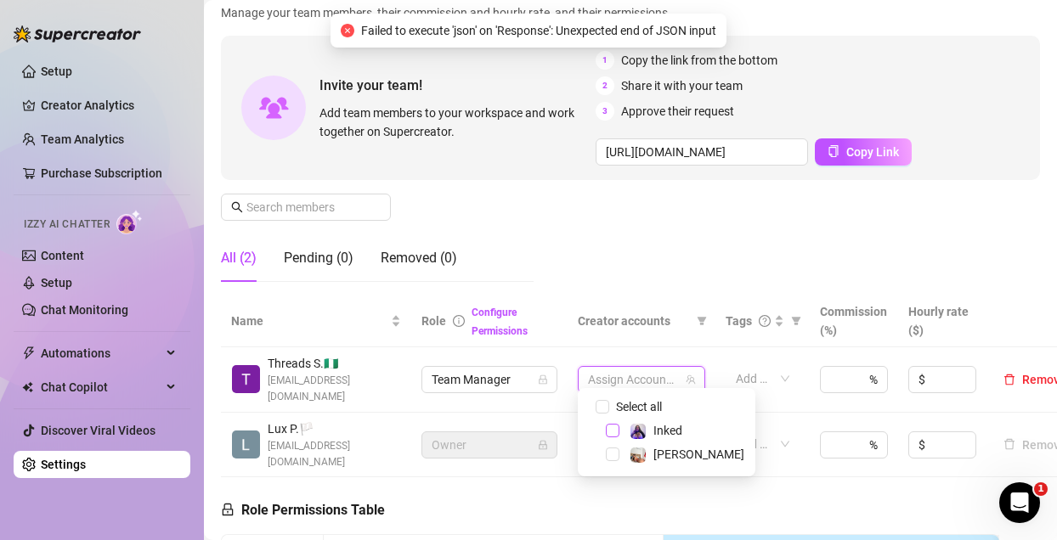
click at [610, 432] on span "Select tree node" at bounding box center [613, 431] width 14 height 14
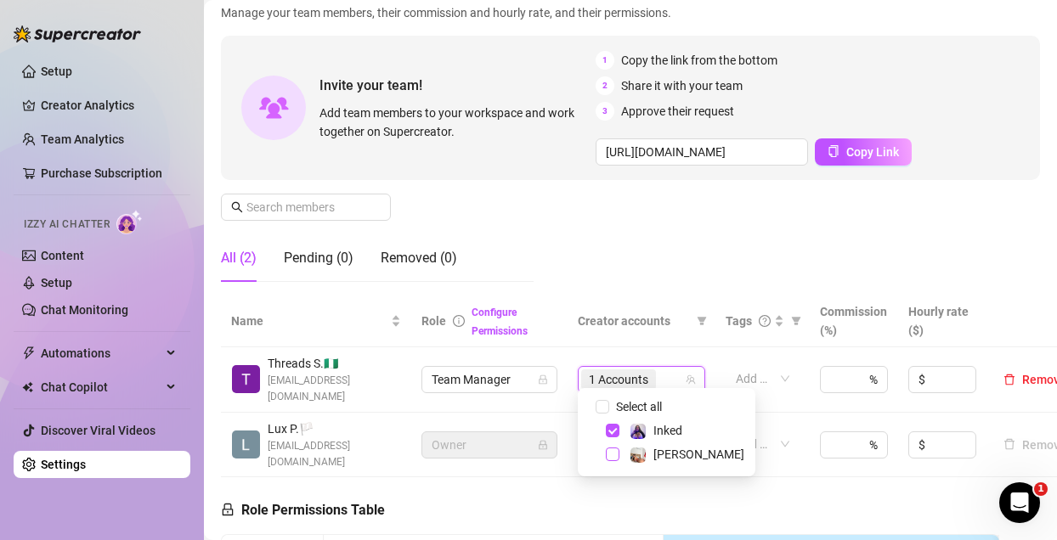
click at [610, 449] on span "Select tree node" at bounding box center [613, 455] width 14 height 14
checkbox input "true"
